Goal: Task Accomplishment & Management: Manage account settings

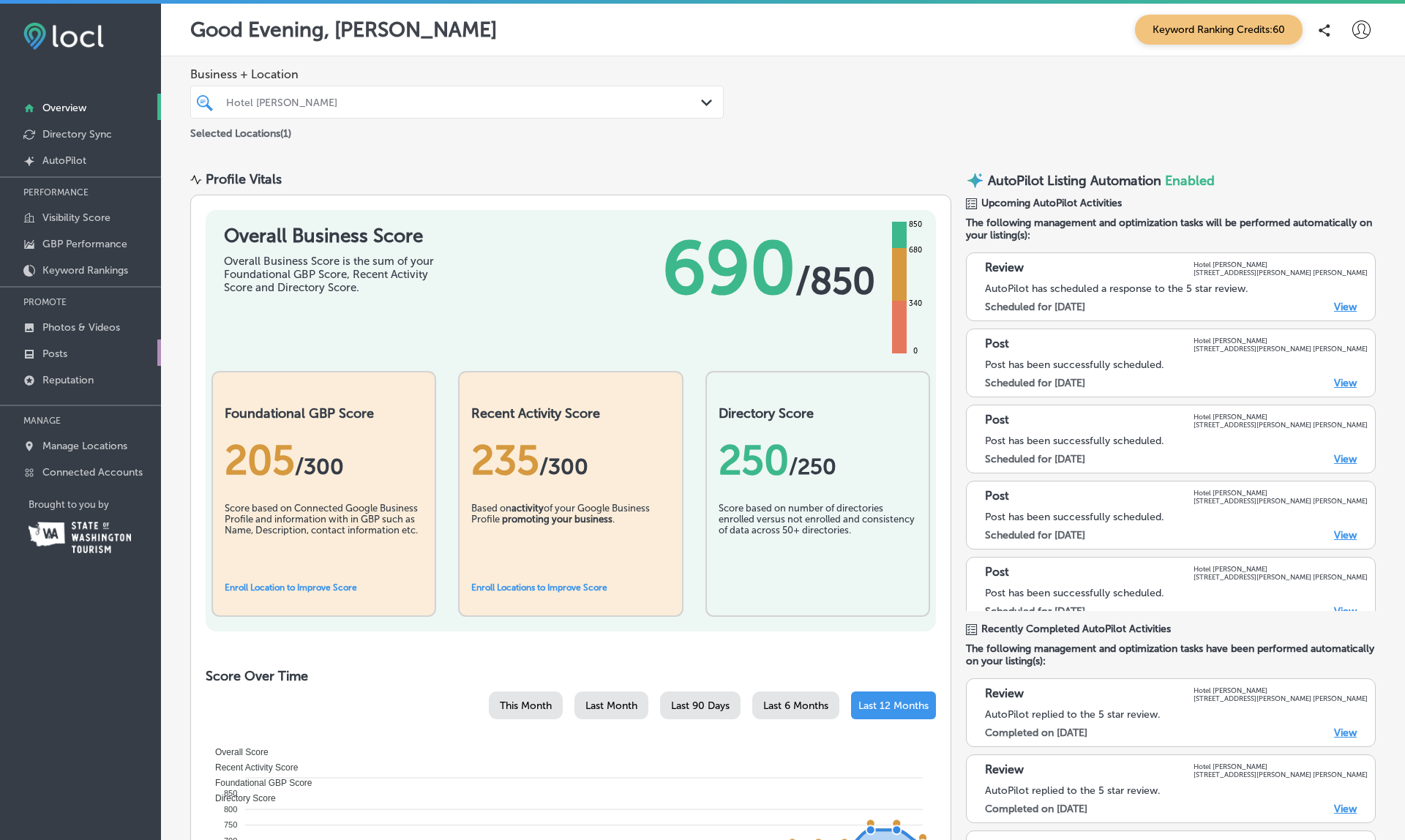
click at [69, 346] on link "Posts" at bounding box center [80, 352] width 161 height 26
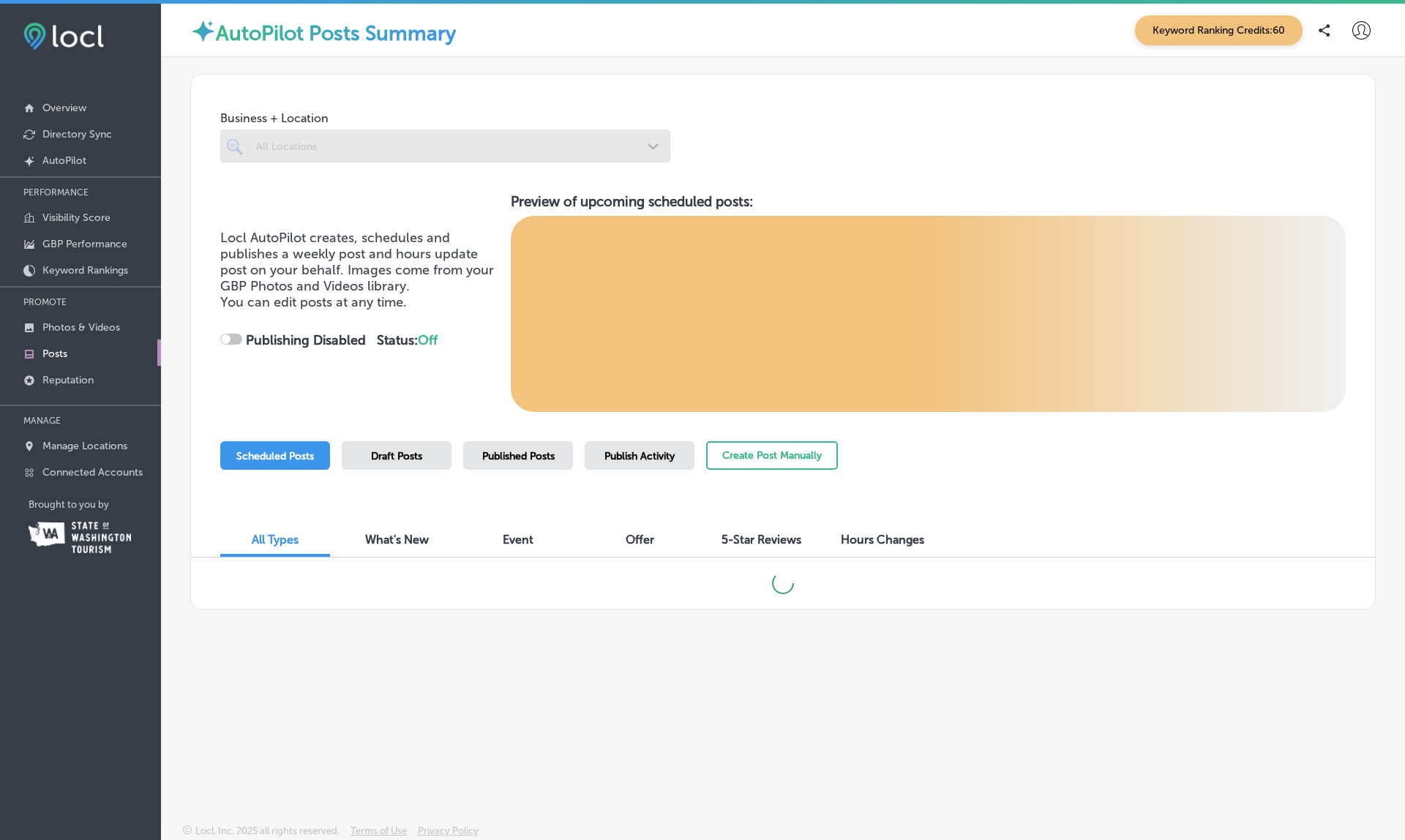
drag, startPoint x: 69, startPoint y: 346, endPoint x: 54, endPoint y: 357, distance: 18.6
click at [68, 354] on p "Posts" at bounding box center [55, 354] width 25 height 13
click at [54, 357] on p "Posts" at bounding box center [55, 354] width 25 height 13
click at [531, 453] on span "Published Posts" at bounding box center [519, 456] width 72 height 13
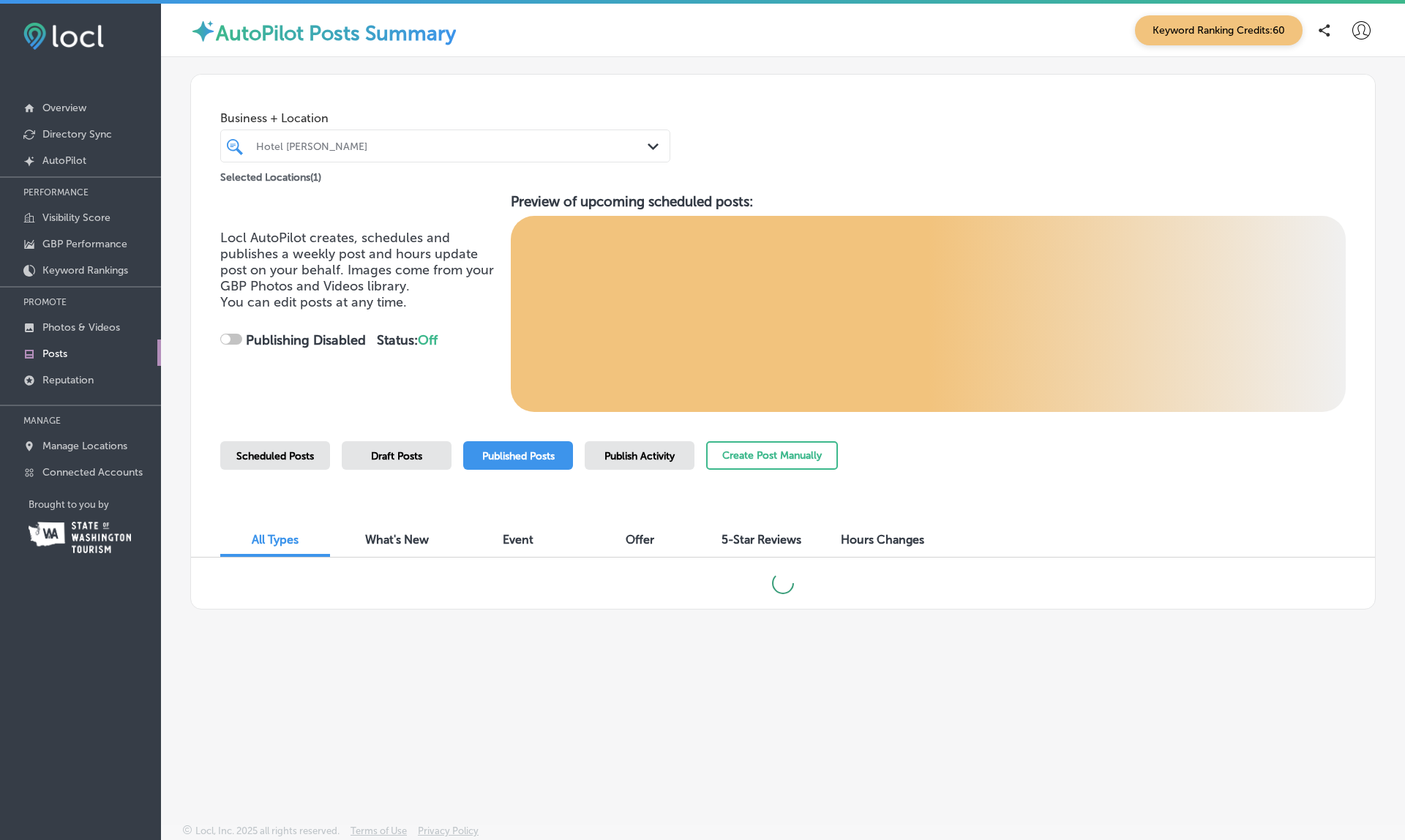
click at [644, 447] on div "Publish Activity" at bounding box center [640, 455] width 110 height 29
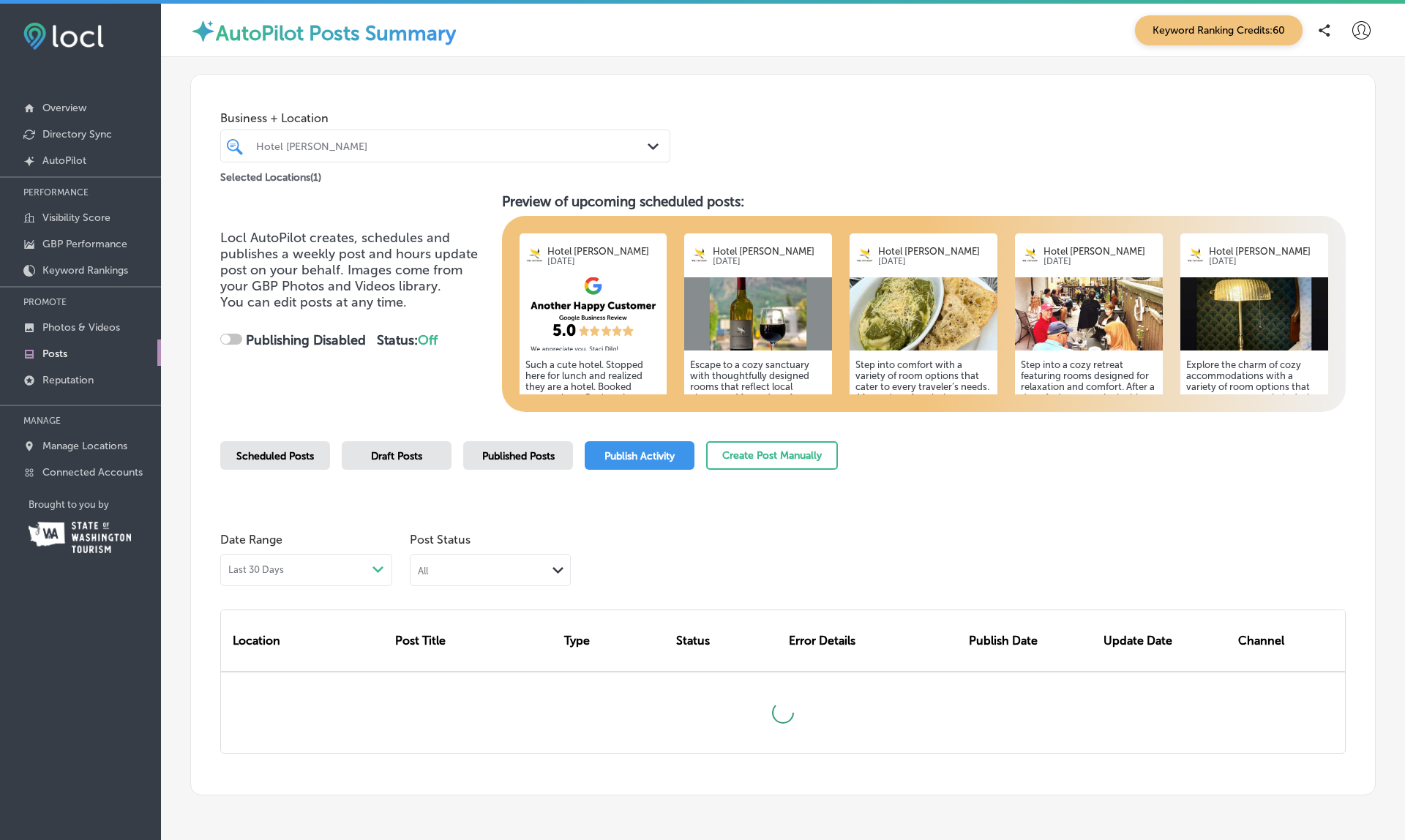
checkbox input "true"
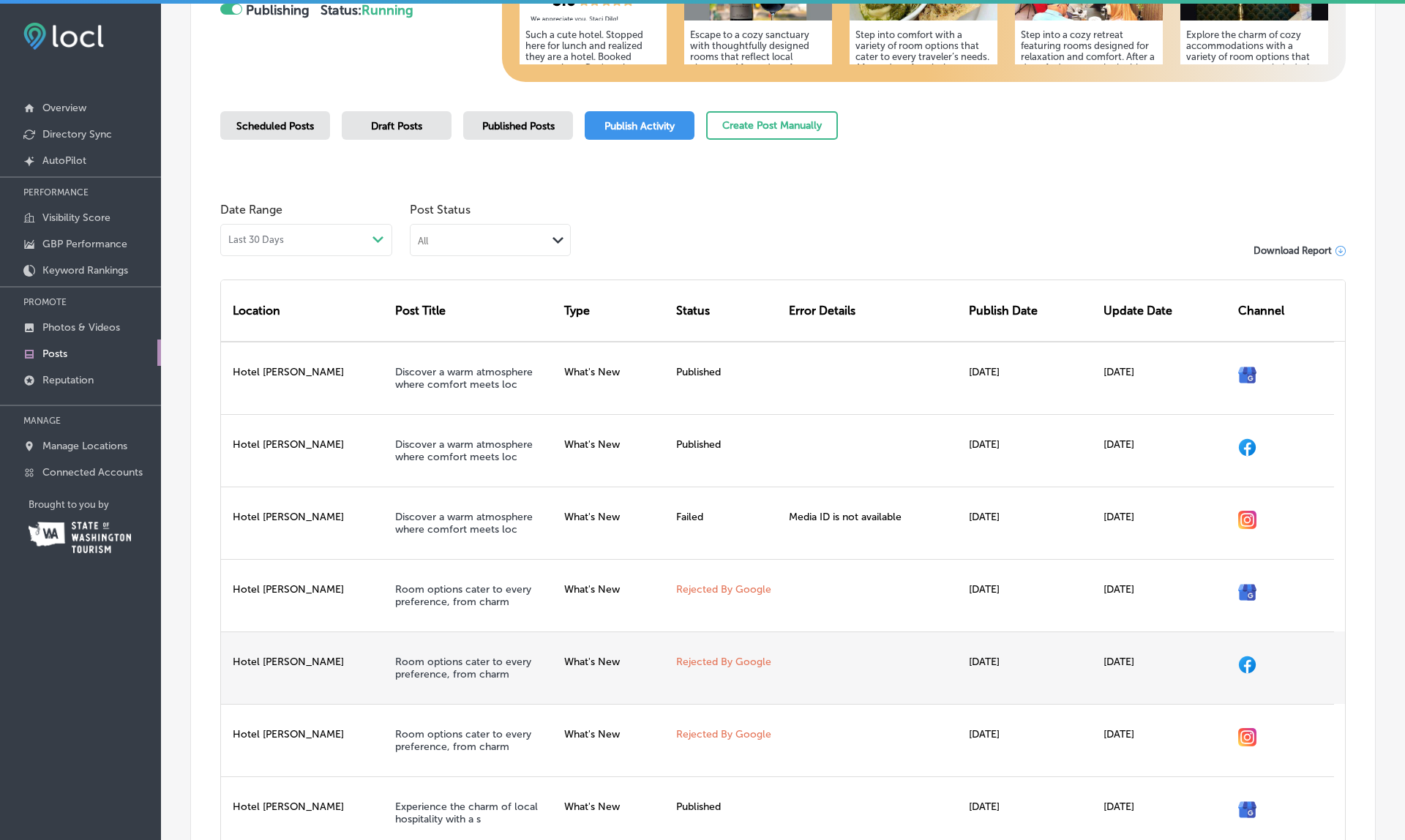
scroll to position [503, 0]
